Goal: Information Seeking & Learning: Learn about a topic

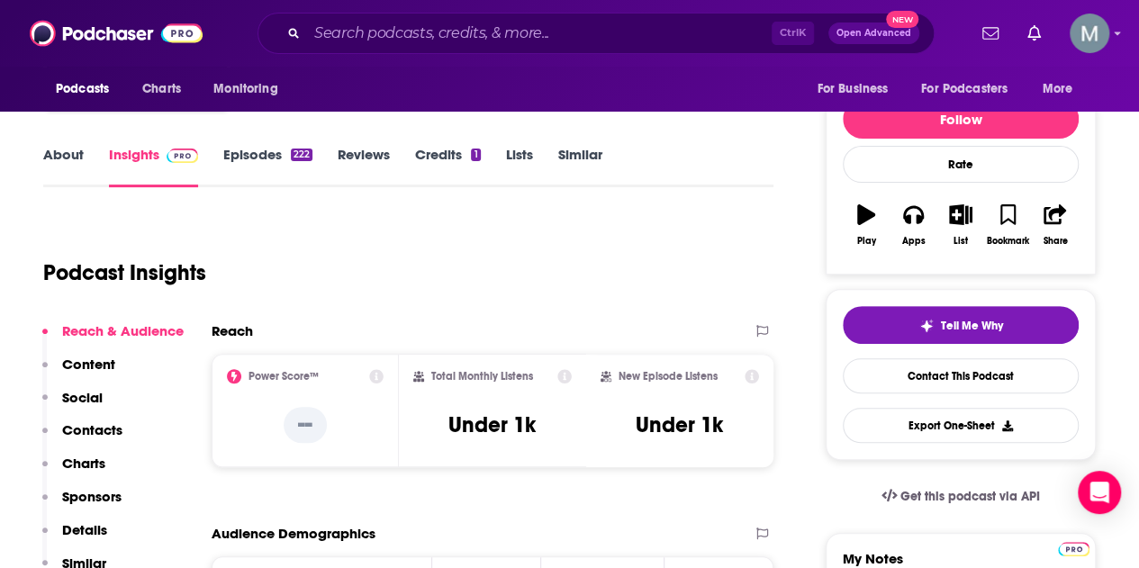
scroll to position [180, 0]
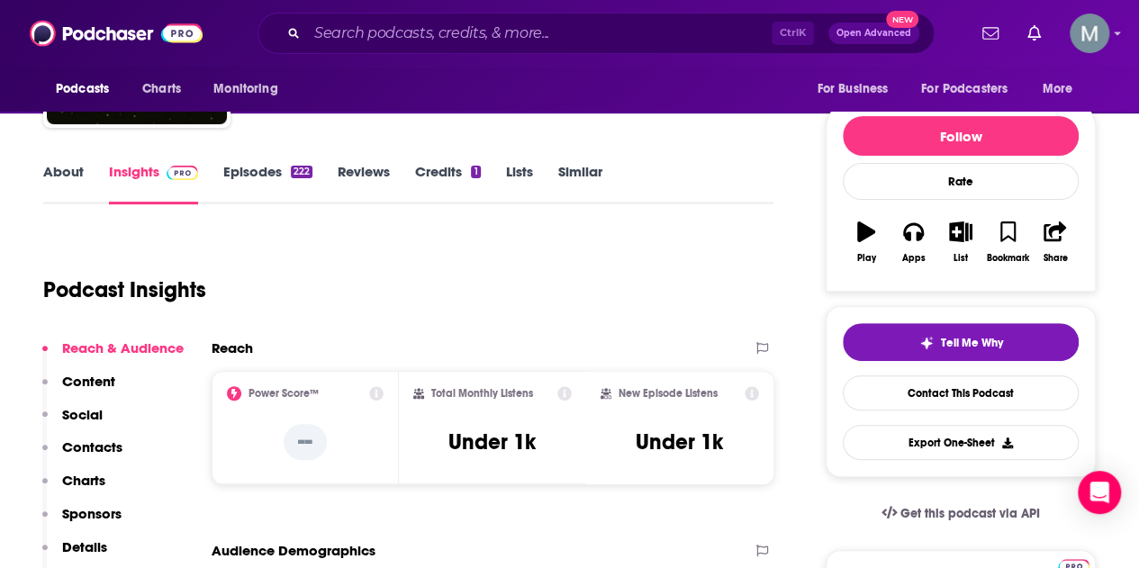
click at [252, 175] on link "Episodes 222" at bounding box center [267, 183] width 89 height 41
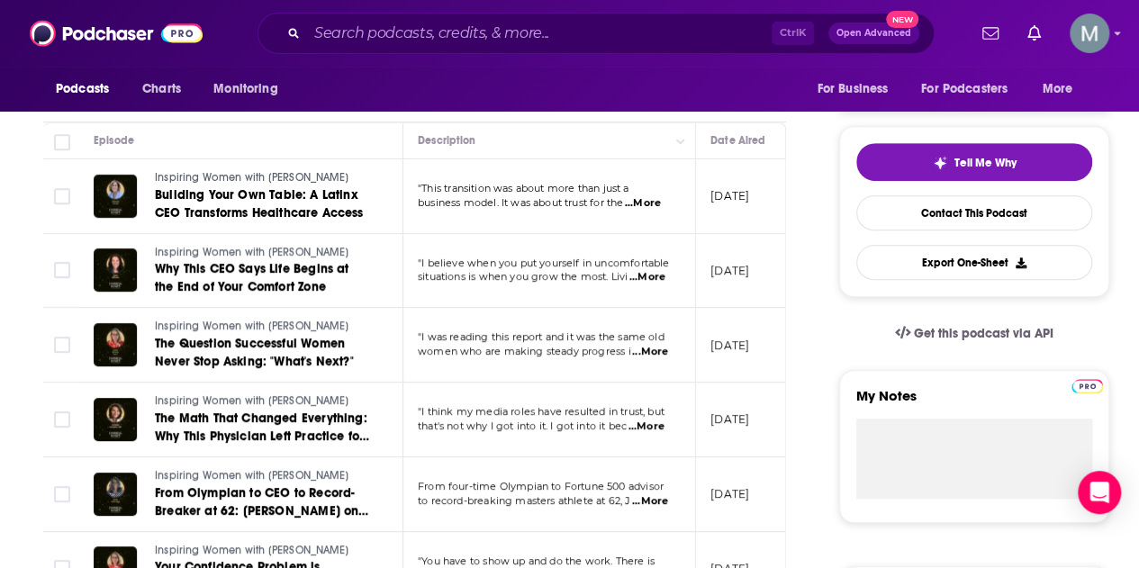
scroll to position [270, 0]
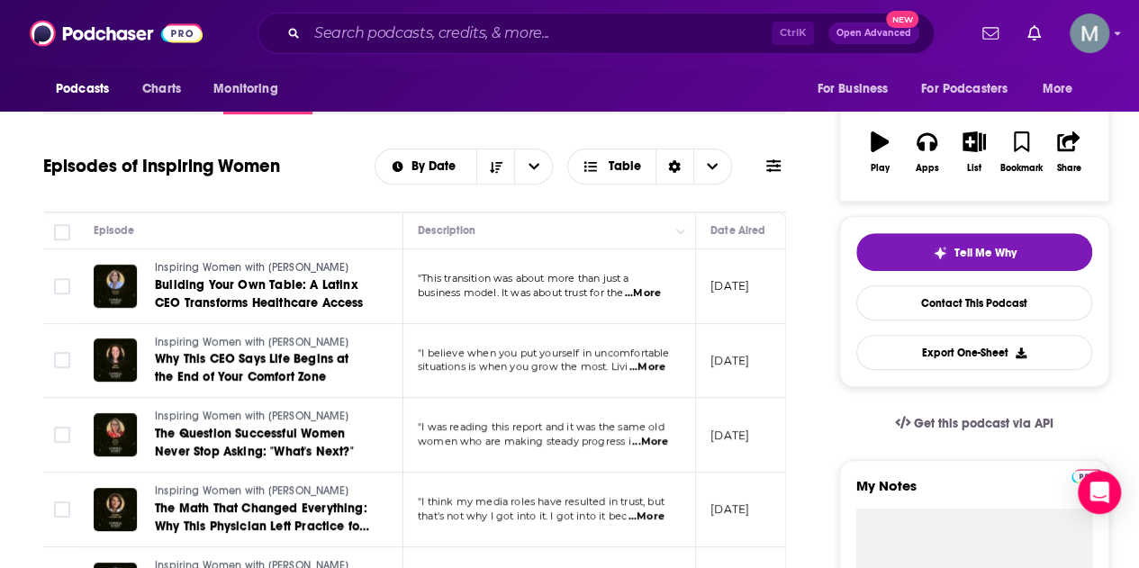
click at [648, 293] on span "...More" at bounding box center [643, 293] width 36 height 14
click at [384, 228] on div "Episode" at bounding box center [241, 231] width 294 height 22
click at [661, 368] on span "...More" at bounding box center [647, 367] width 36 height 14
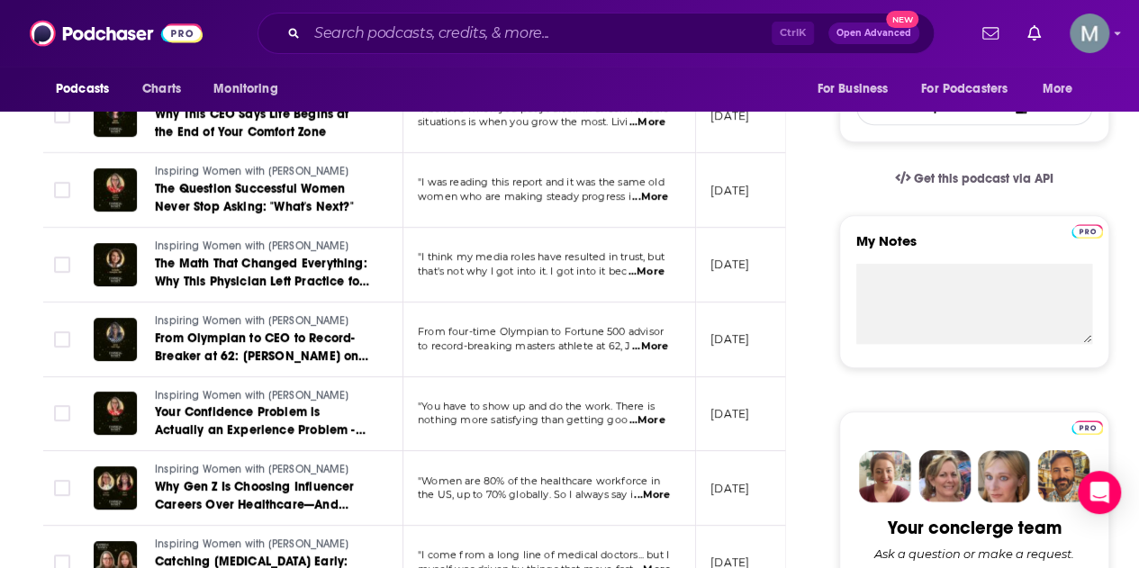
scroll to position [540, 0]
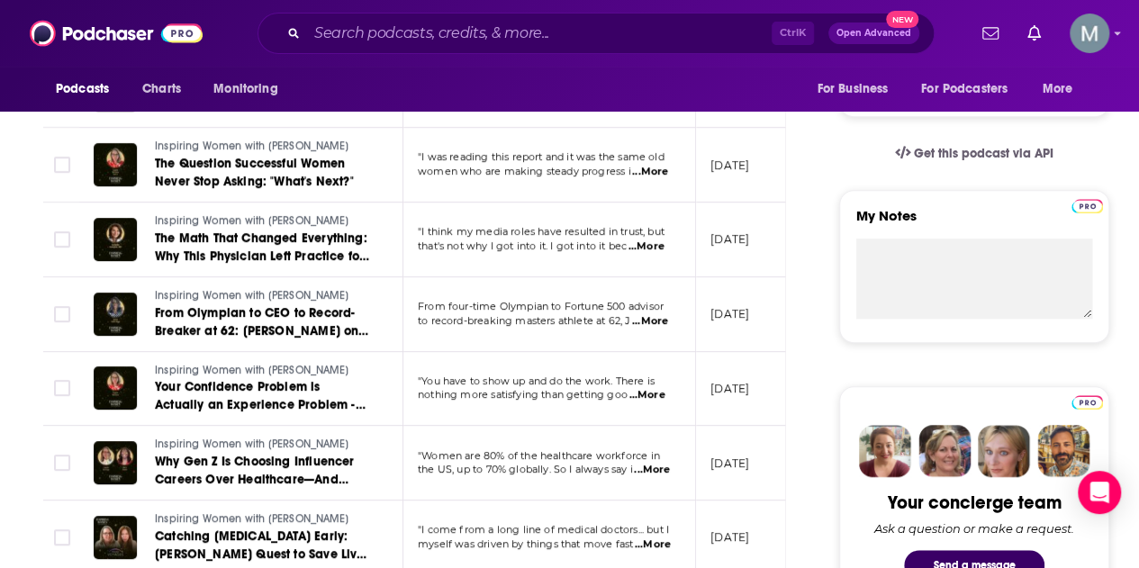
click at [656, 244] on span "...More" at bounding box center [647, 247] width 36 height 14
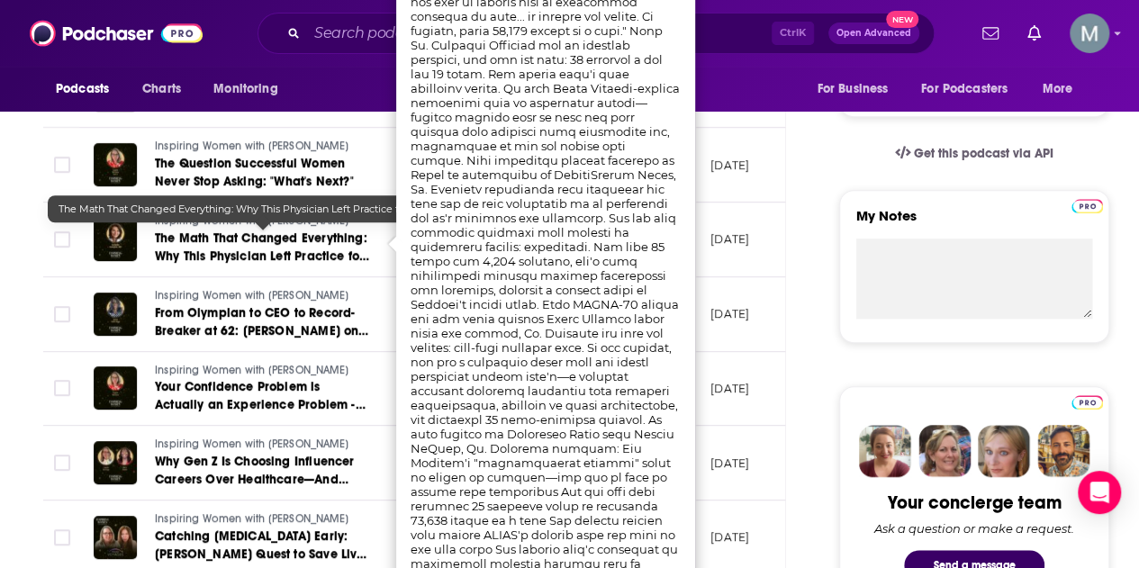
click at [350, 241] on span "The Math That Changed Everything: Why This Physician Left Practice for Maximum …" at bounding box center [262, 256] width 214 height 51
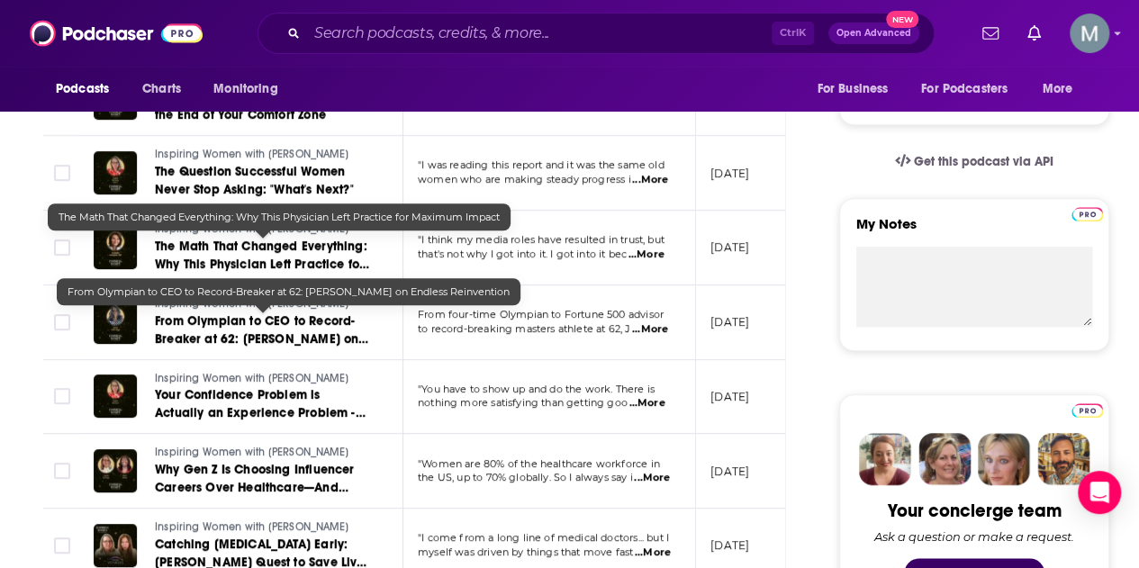
scroll to position [540, 0]
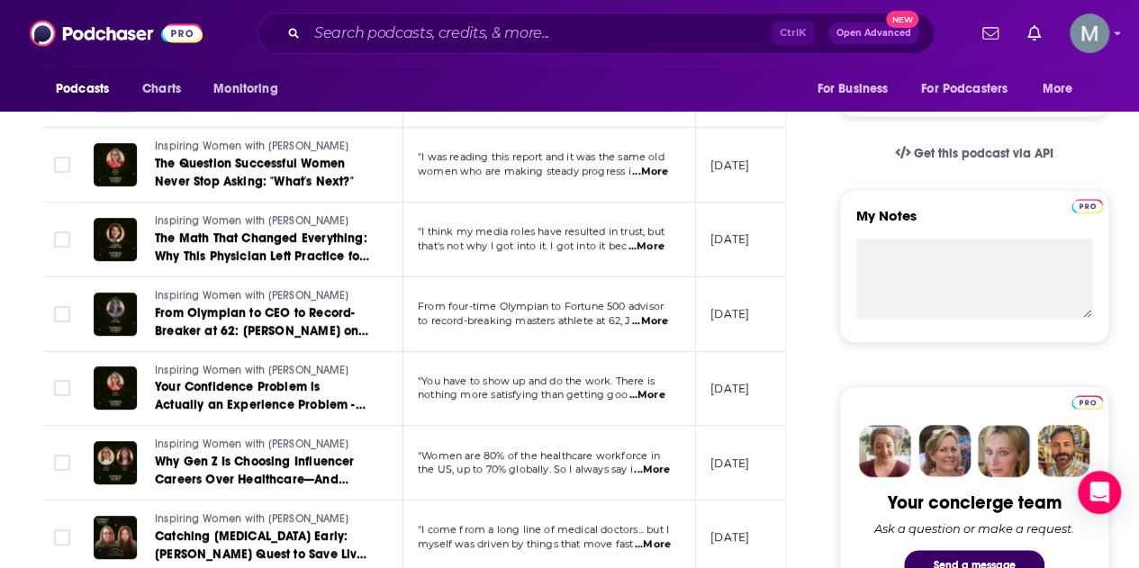
click at [663, 240] on span "...More" at bounding box center [647, 247] width 36 height 14
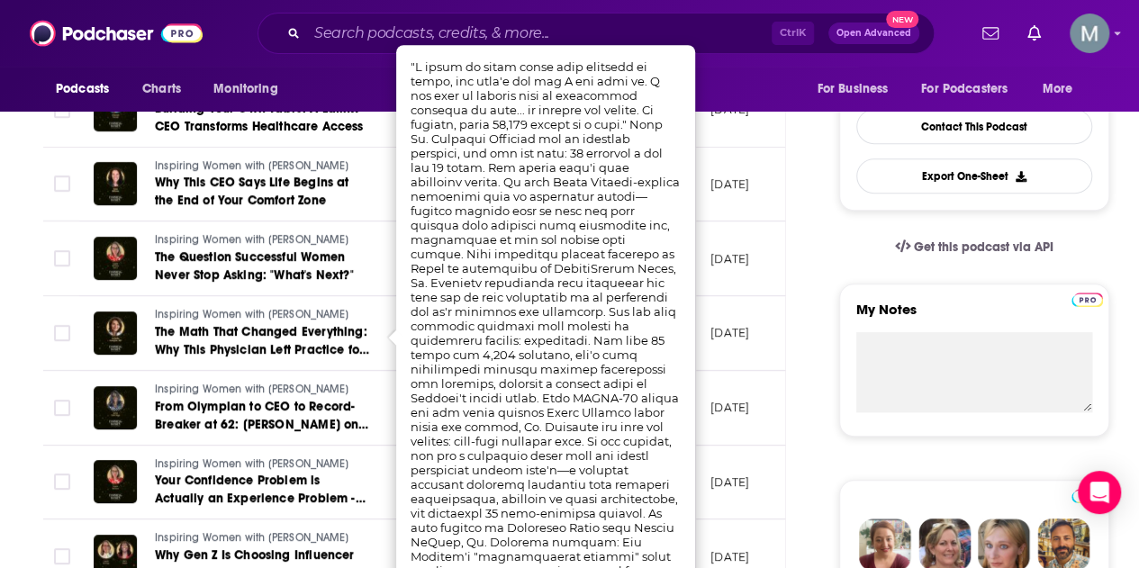
scroll to position [360, 0]
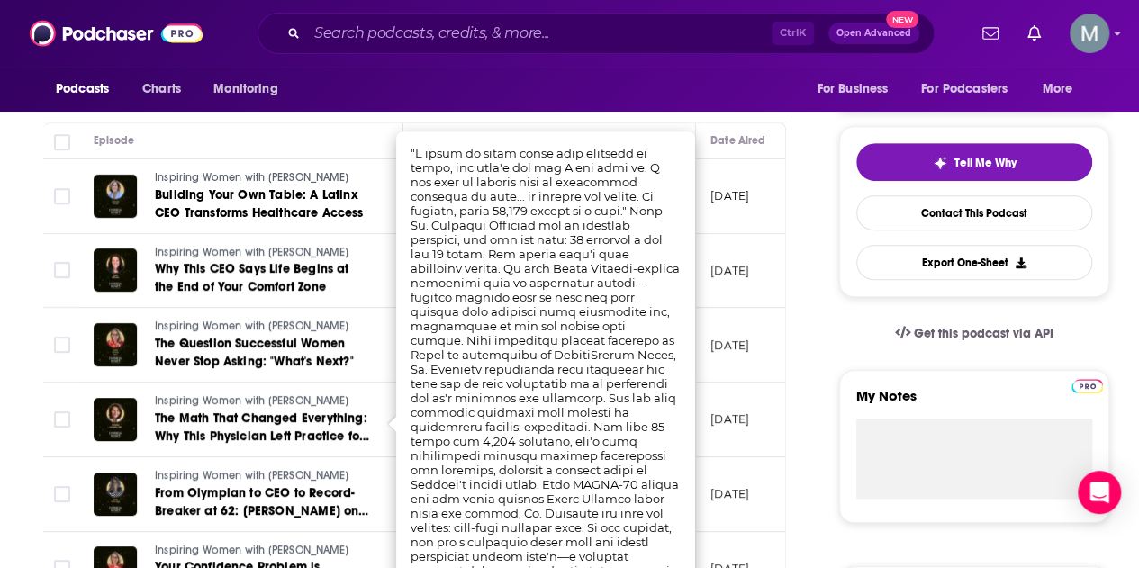
click at [389, 312] on td "Inspiring Women with [PERSON_NAME] The Question Successful Women Never Stop Ask…" at bounding box center [241, 345] width 324 height 75
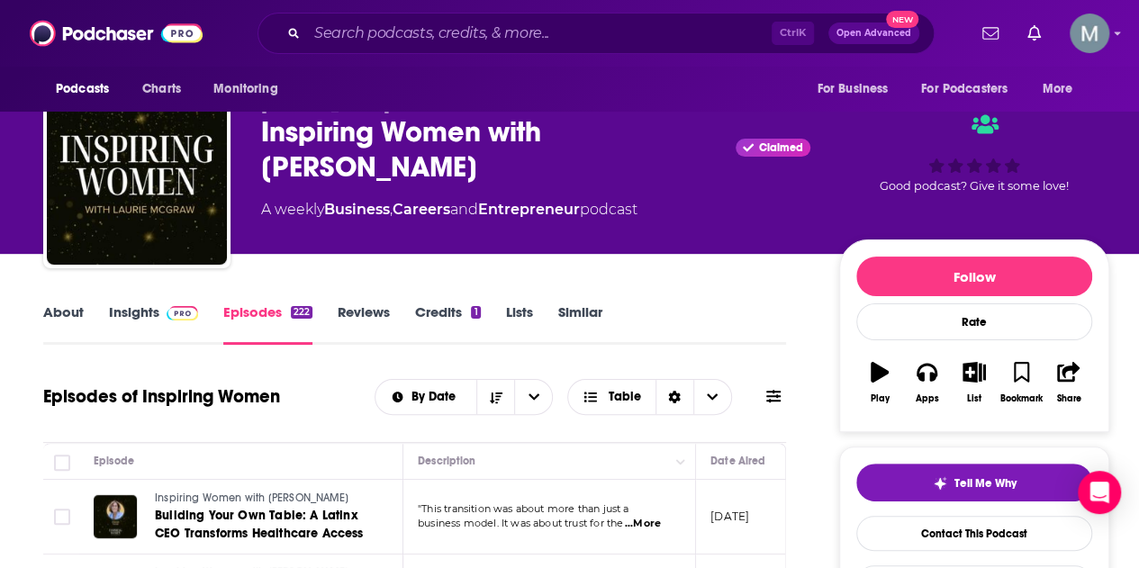
scroll to position [0, 0]
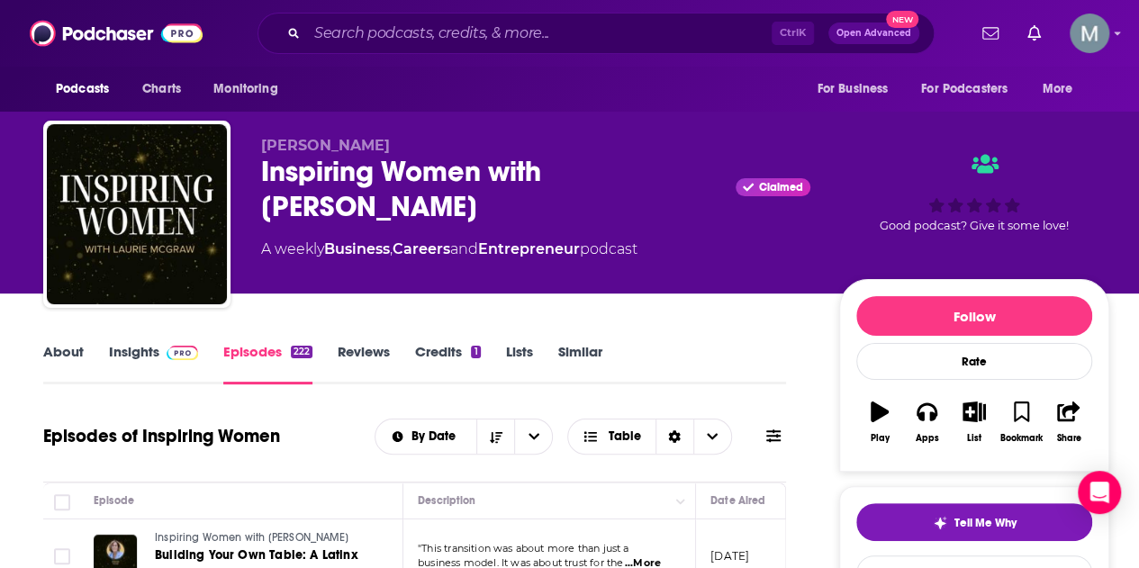
click at [149, 350] on link "Insights" at bounding box center [153, 363] width 89 height 41
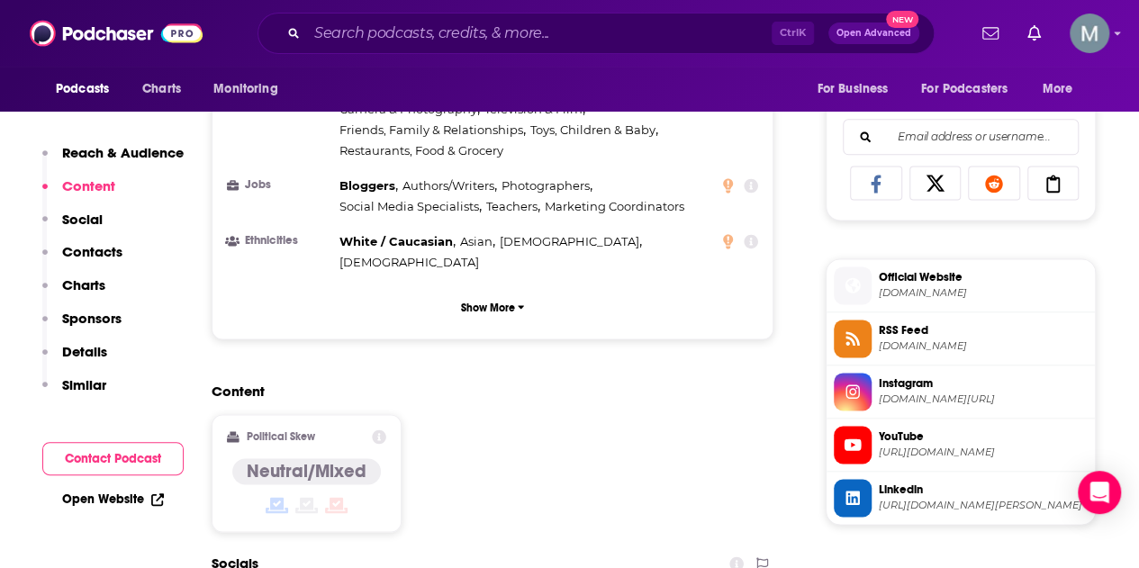
scroll to position [1081, 0]
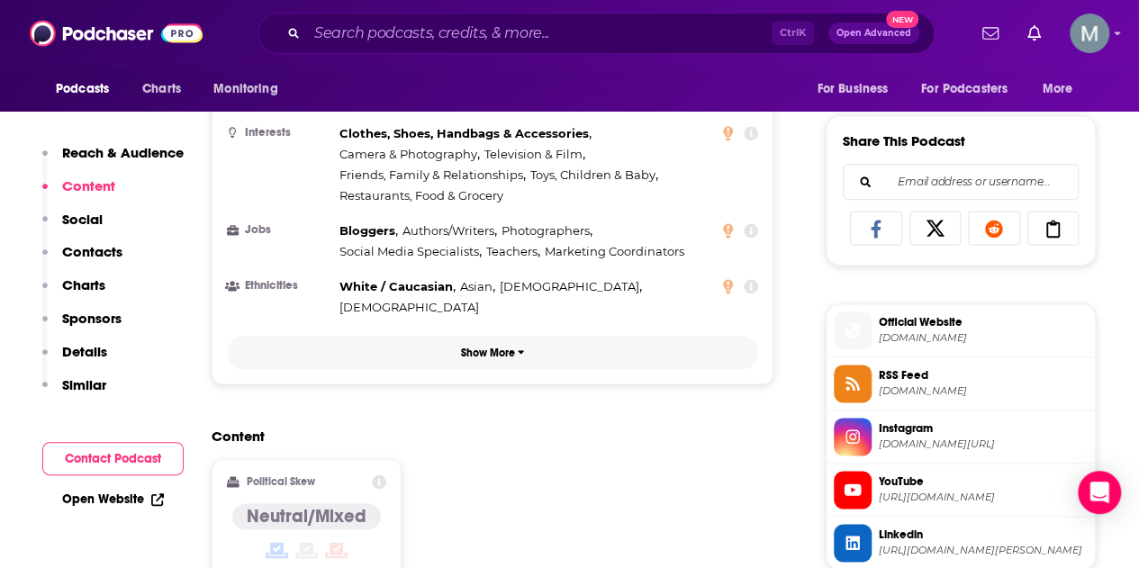
click at [481, 347] on p "Show More" at bounding box center [488, 353] width 54 height 13
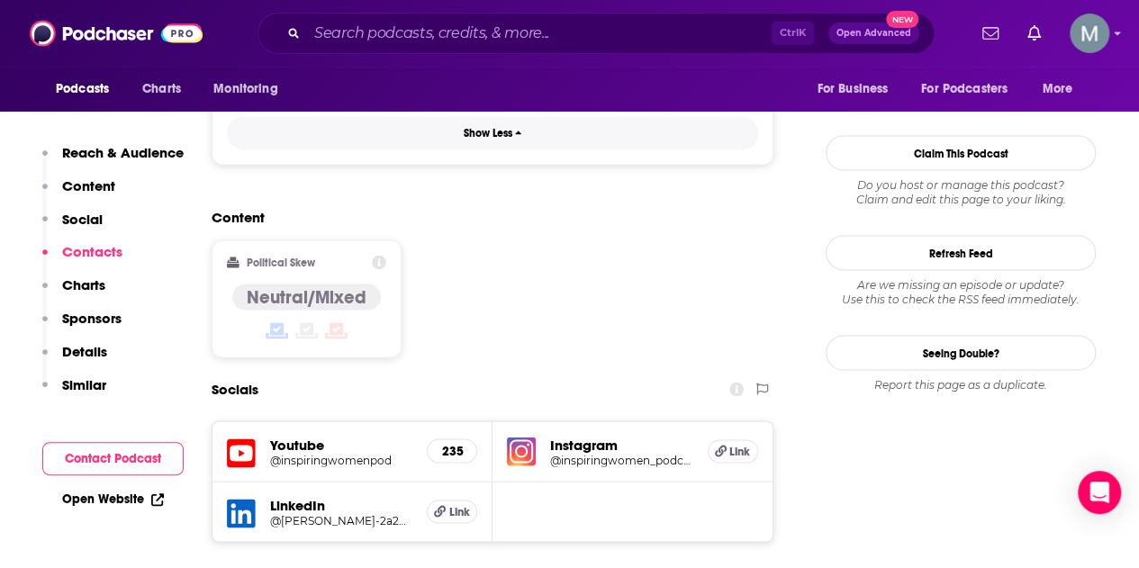
scroll to position [1711, 0]
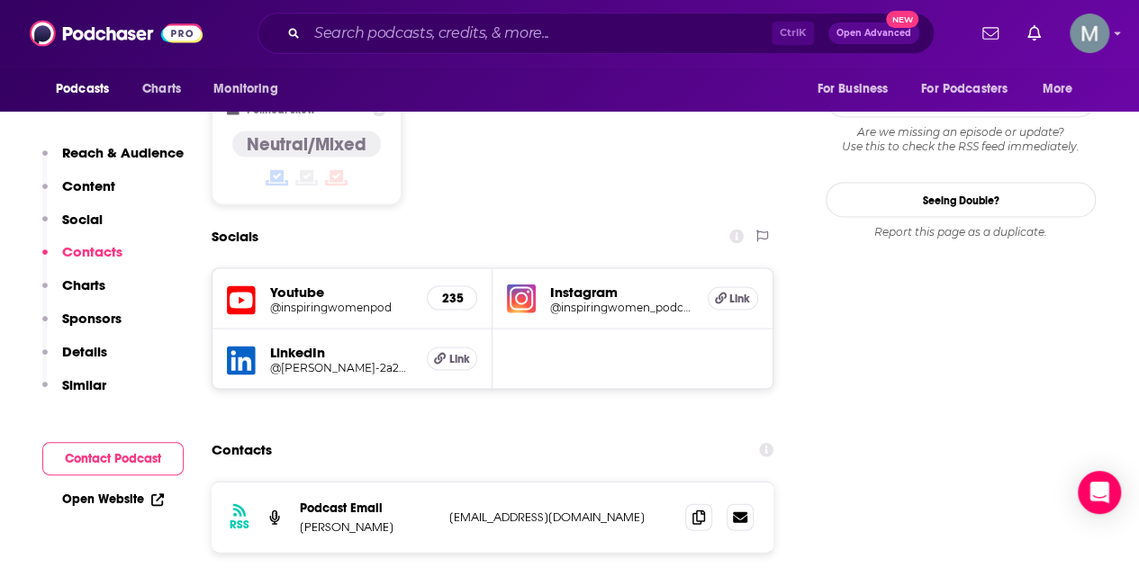
click at [321, 301] on h5 "@inspiringwomenpod" at bounding box center [341, 308] width 142 height 14
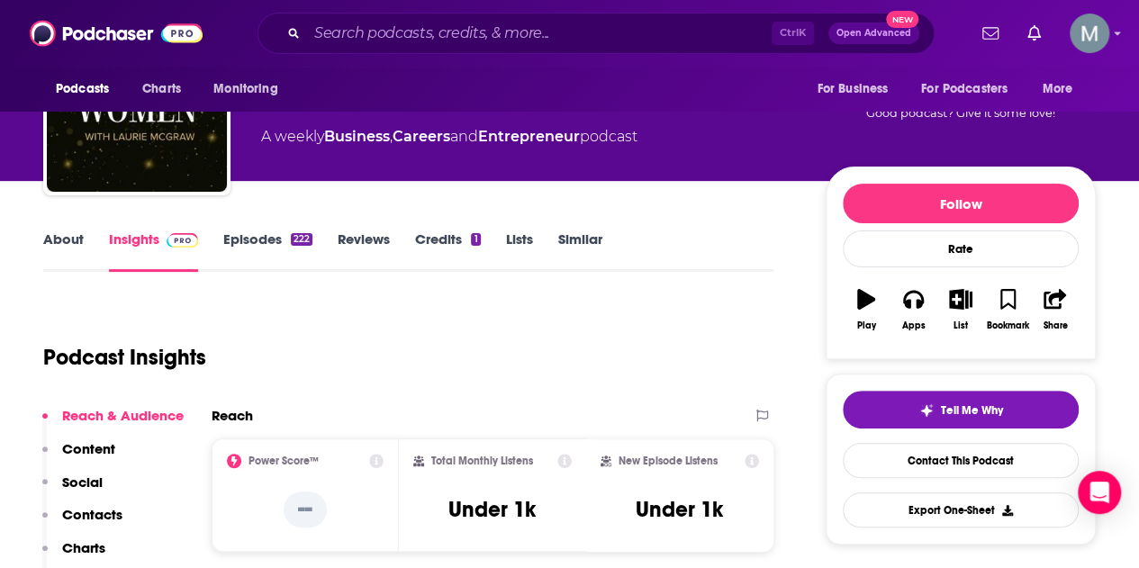
scroll to position [0, 0]
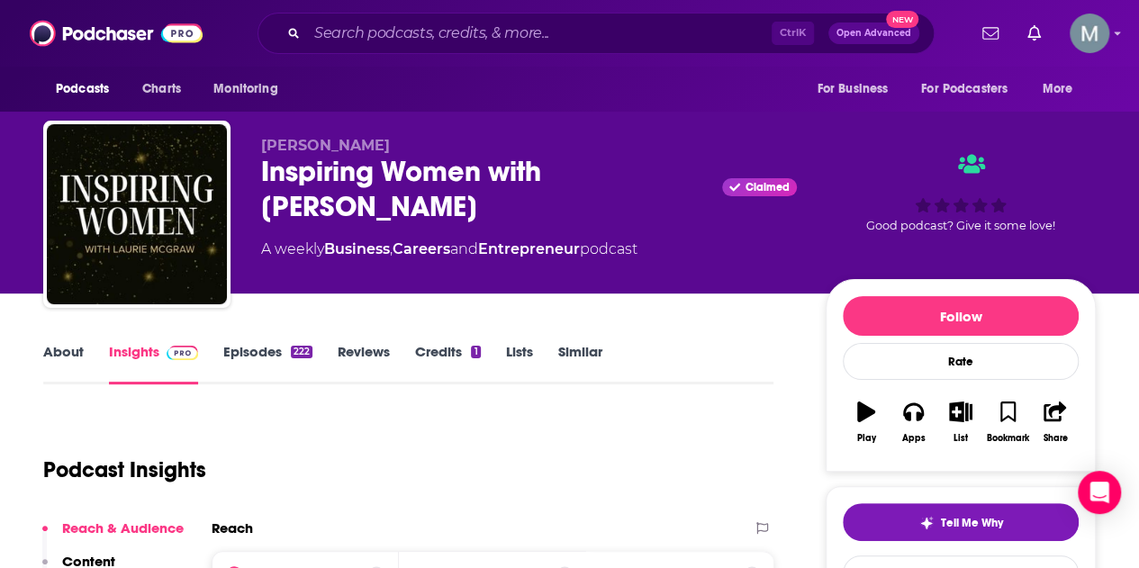
click at [55, 356] on link "About" at bounding box center [63, 363] width 41 height 41
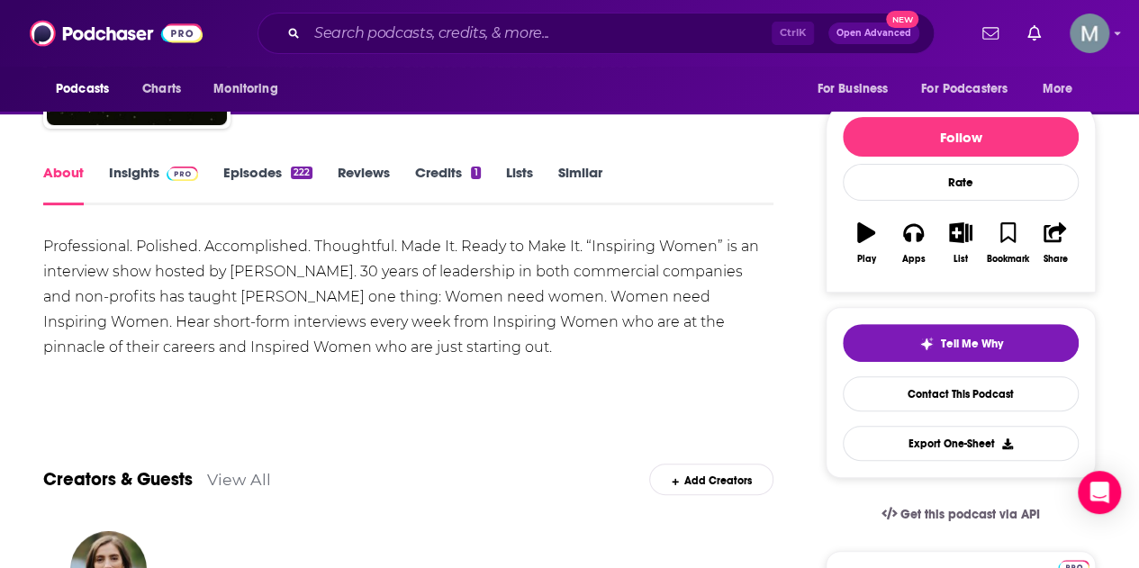
scroll to position [180, 0]
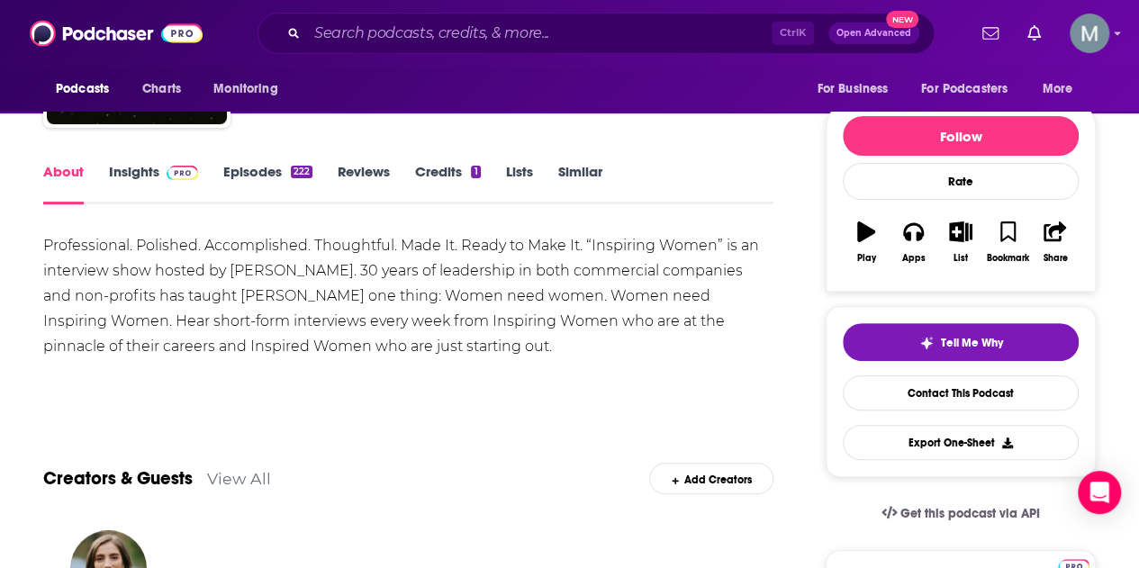
click at [247, 168] on link "Episodes 222" at bounding box center [267, 183] width 89 height 41
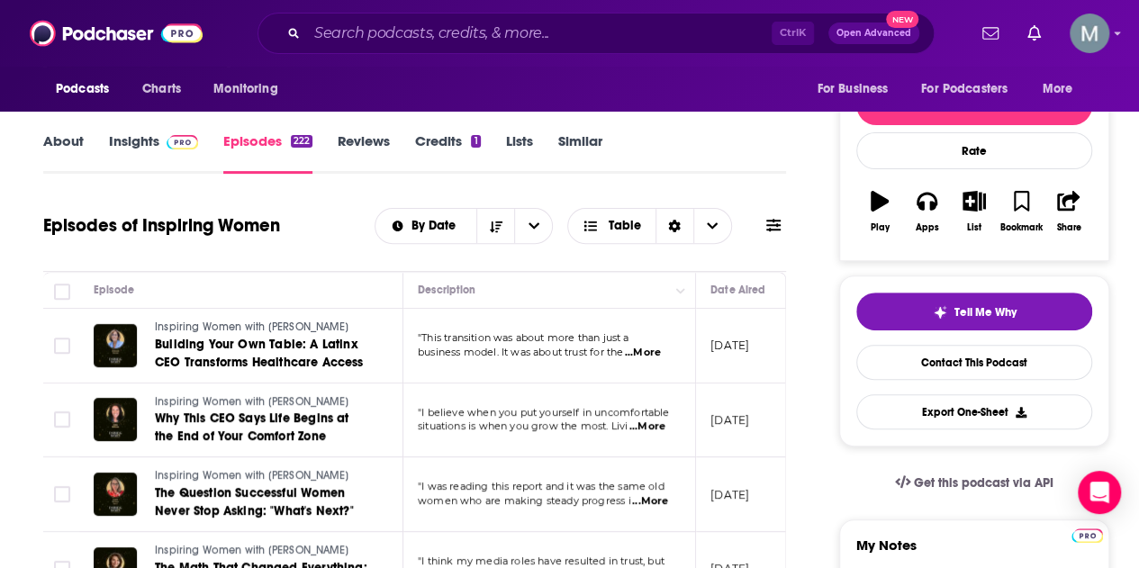
scroll to position [180, 0]
